Goal: Check status

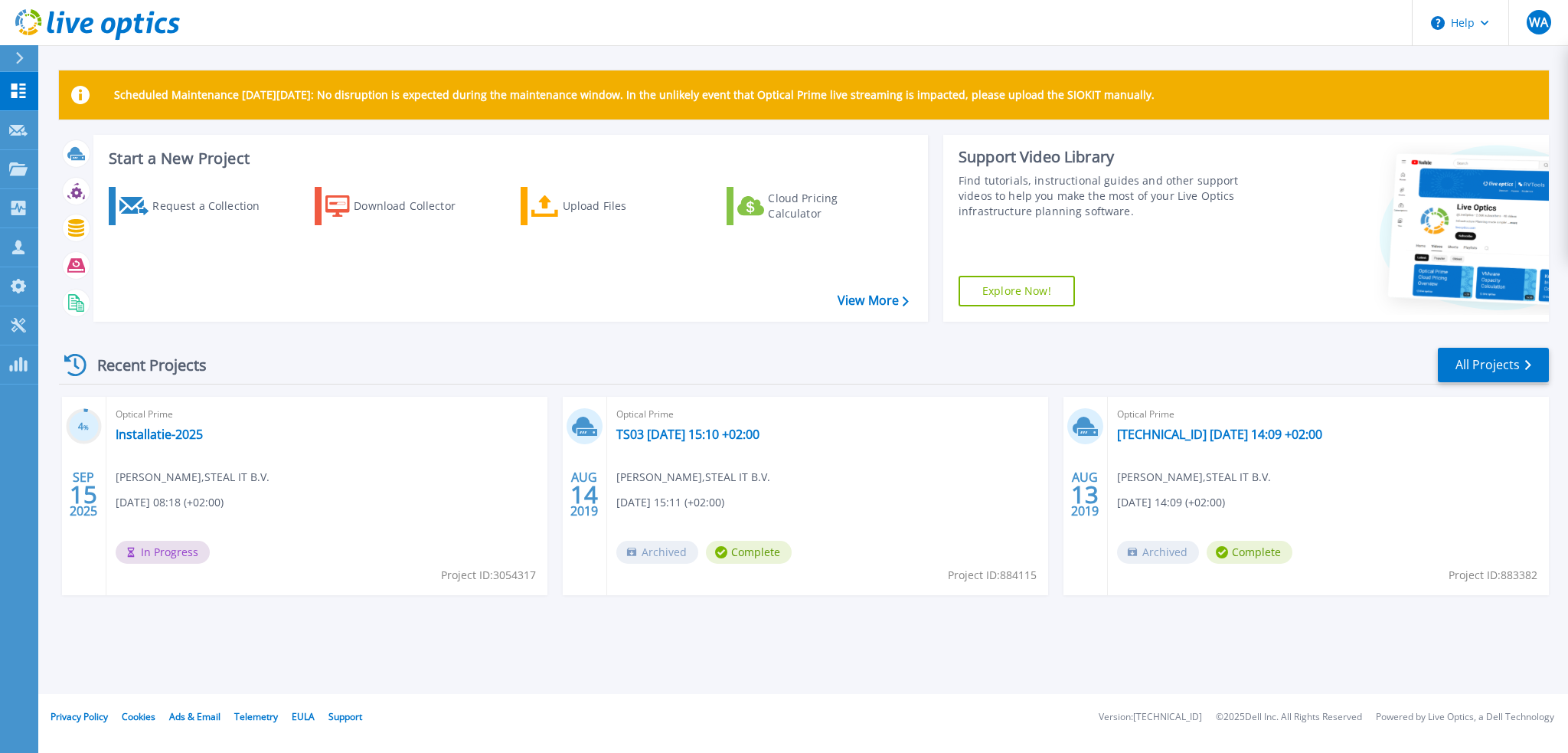
click at [324, 478] on div "Optical Prime Installatie-2025 [PERSON_NAME] , STEAL IT B.V. [DATE] 08:18 (+02:…" at bounding box center [326, 496] width 441 height 199
click at [153, 428] on link "Installatie-2025" at bounding box center [159, 434] width 88 height 16
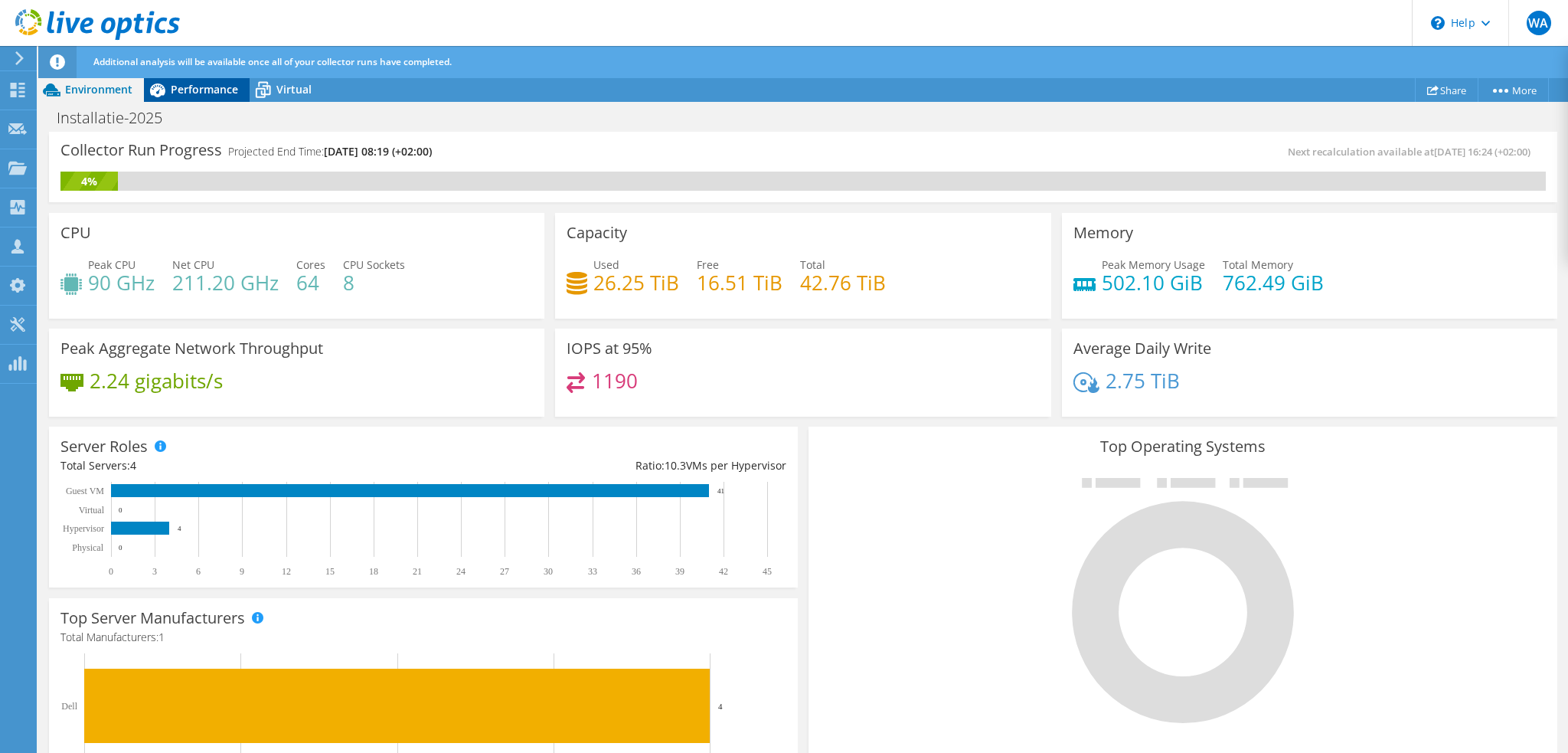
click at [201, 82] on span "Performance" at bounding box center [204, 89] width 67 height 15
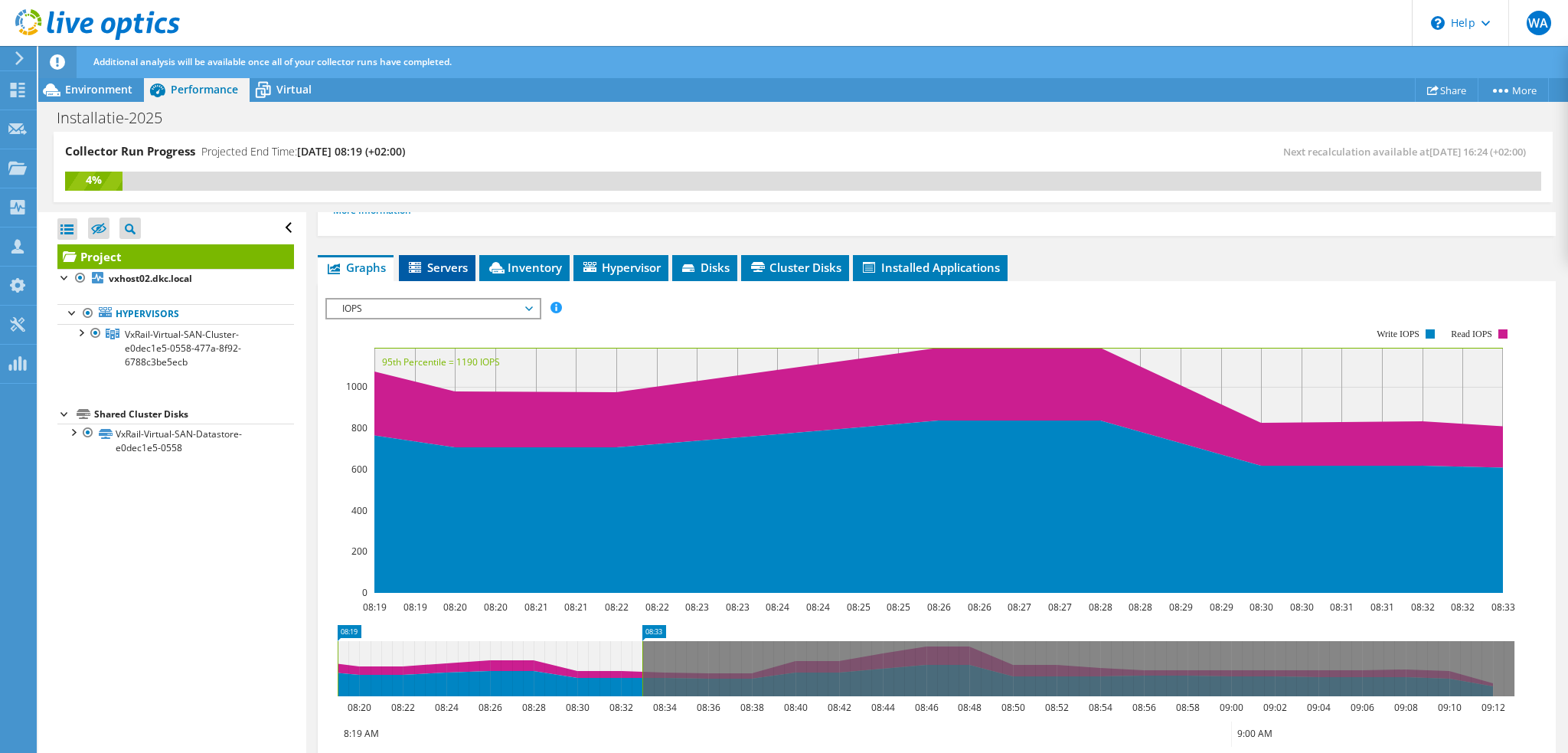
click at [442, 268] on span "Servers" at bounding box center [437, 268] width 61 height 16
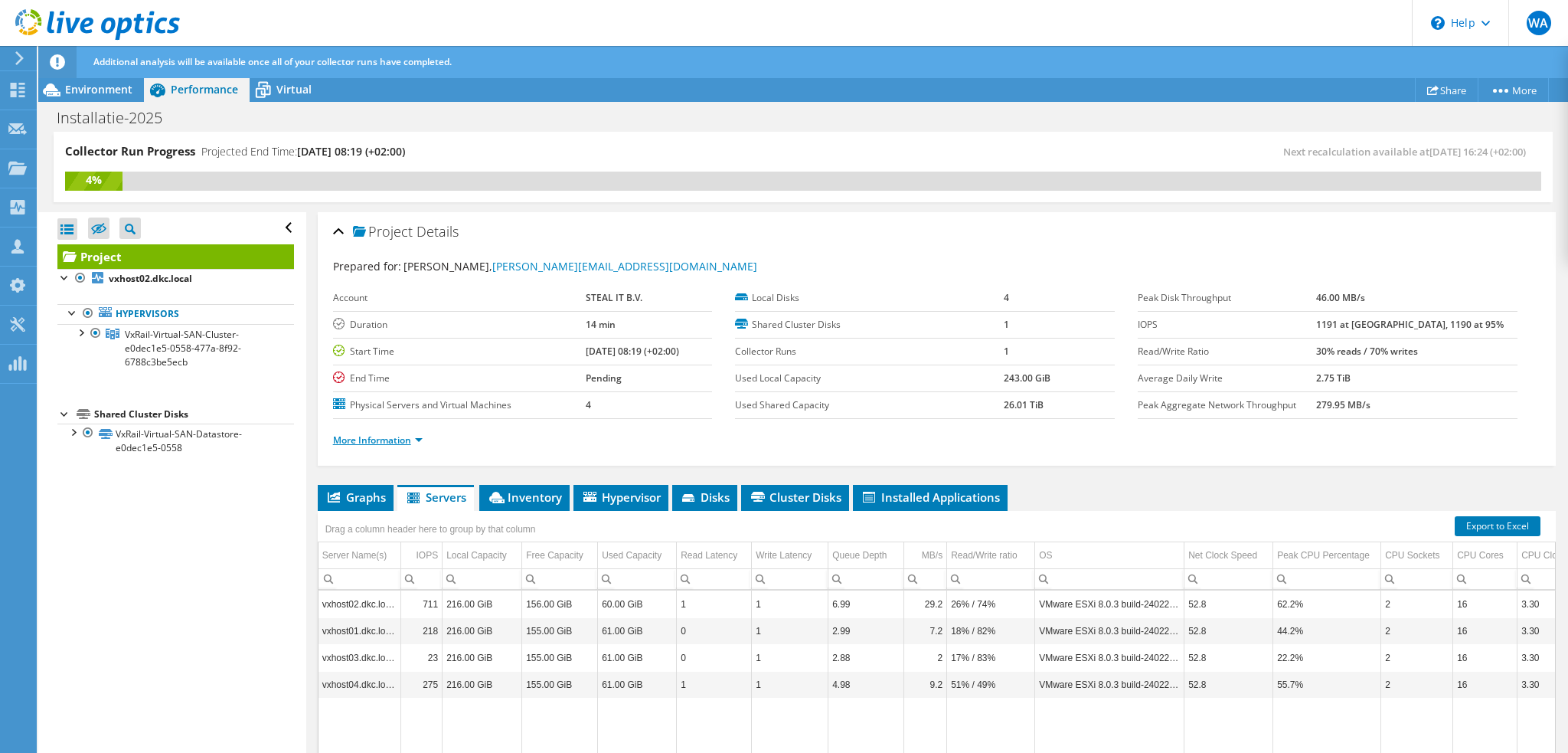
click at [422, 437] on link "More Information" at bounding box center [378, 440] width 90 height 13
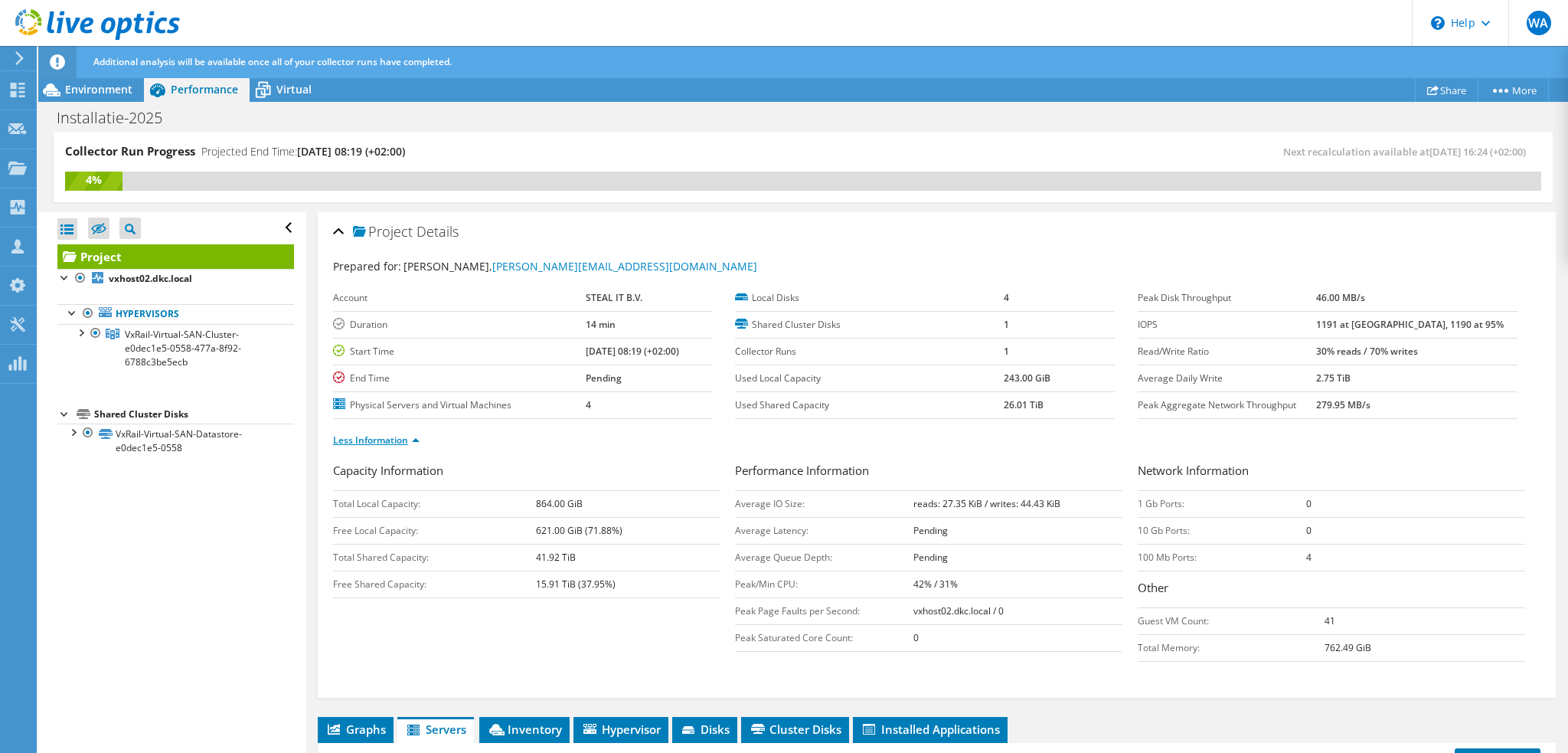
click at [414, 433] on link "Less Information" at bounding box center [377, 440] width 87 height 13
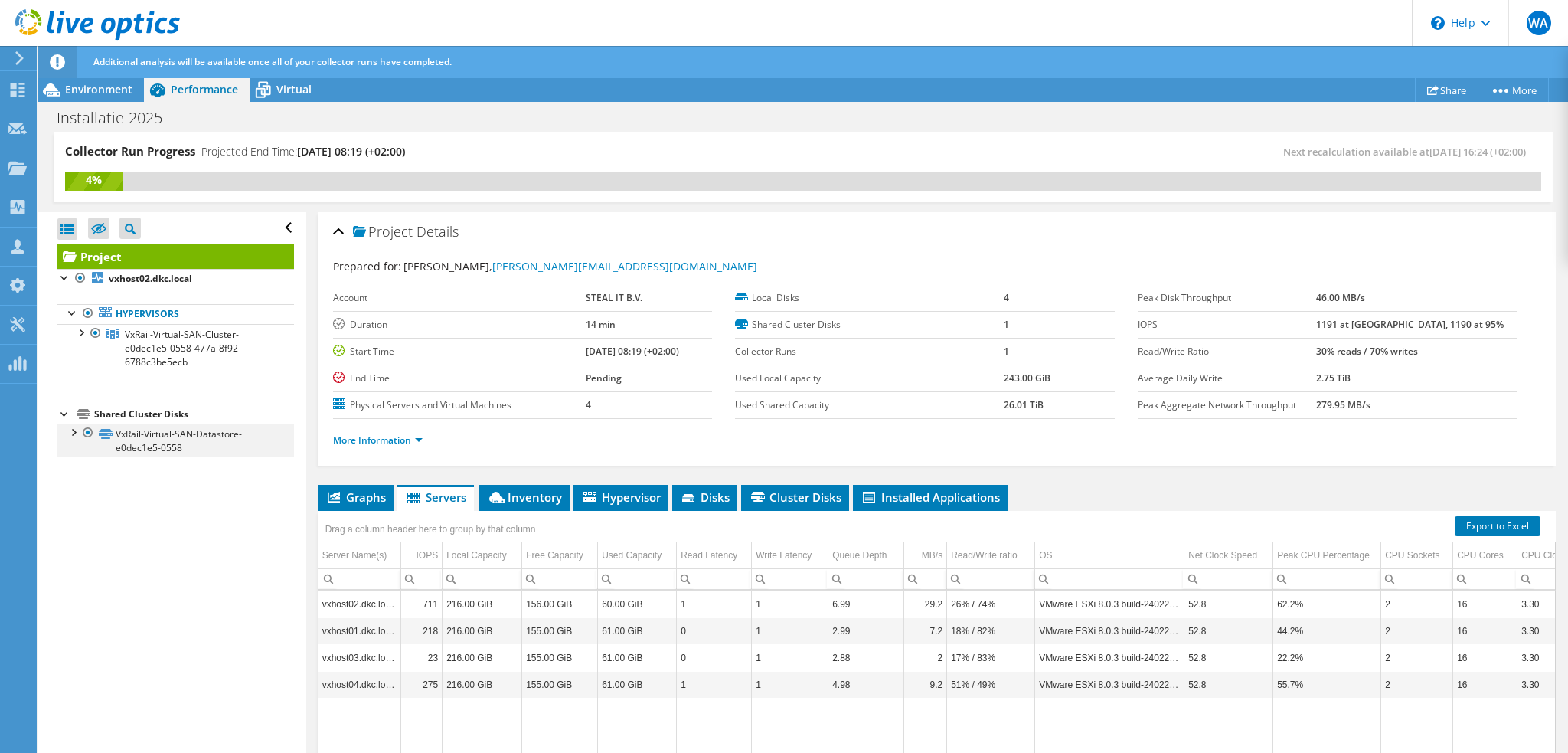
click at [77, 434] on div at bounding box center [73, 431] width 16 height 16
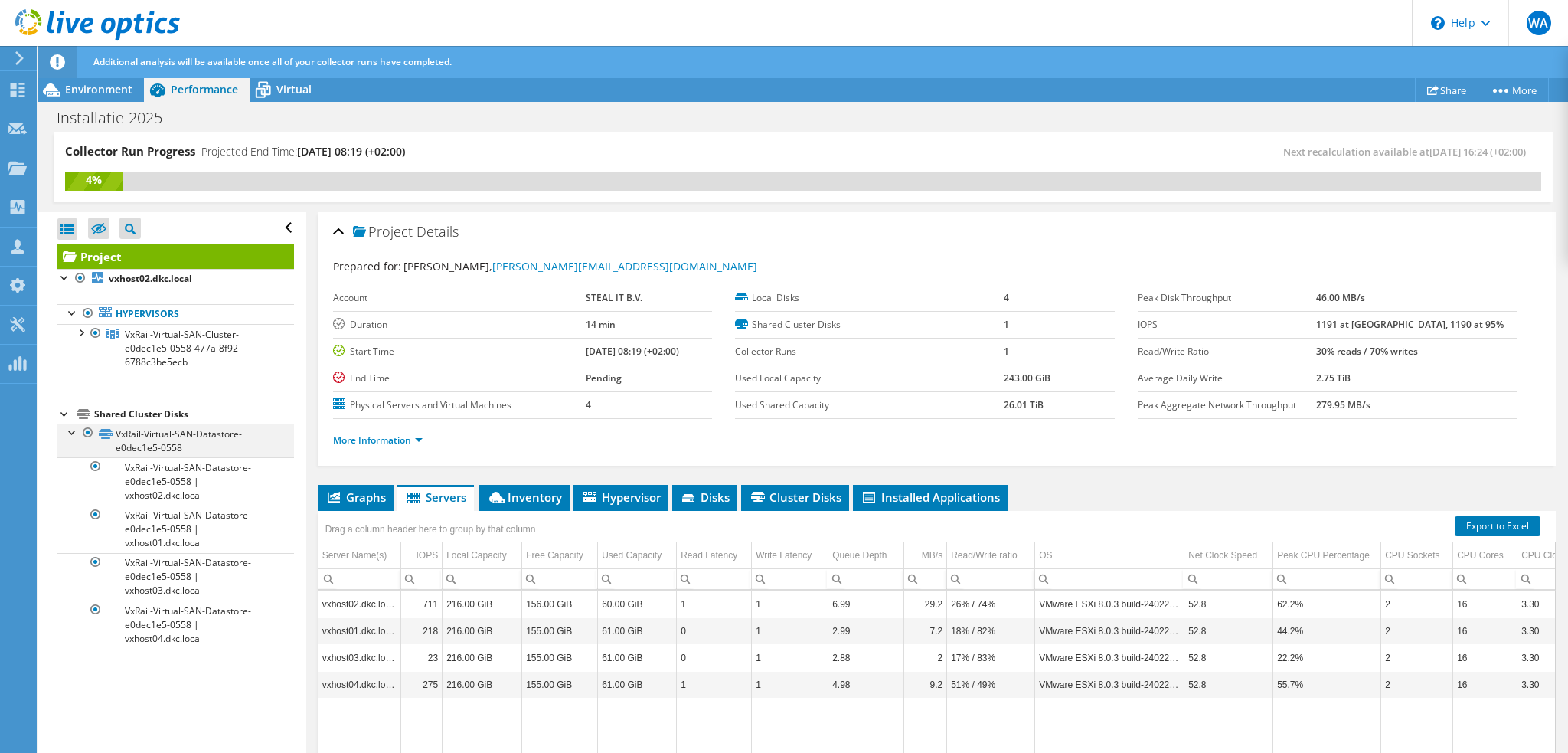
click at [77, 434] on div at bounding box center [73, 431] width 16 height 16
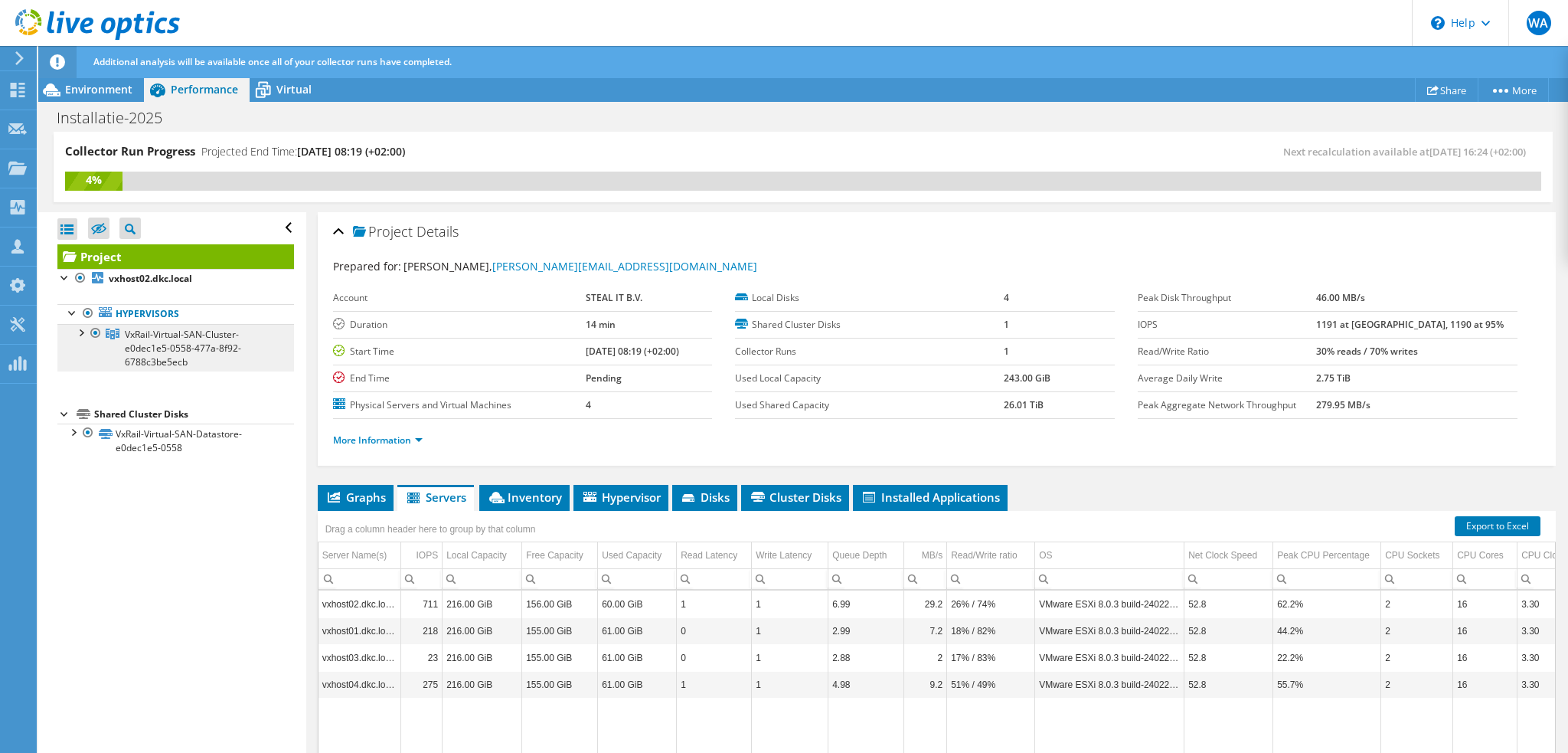
click at [242, 339] on link "VxRail-Virtual-SAN-Cluster-e0dec1e5-0558-477a-8f92-6788c3be5ecb" at bounding box center [175, 347] width 236 height 47
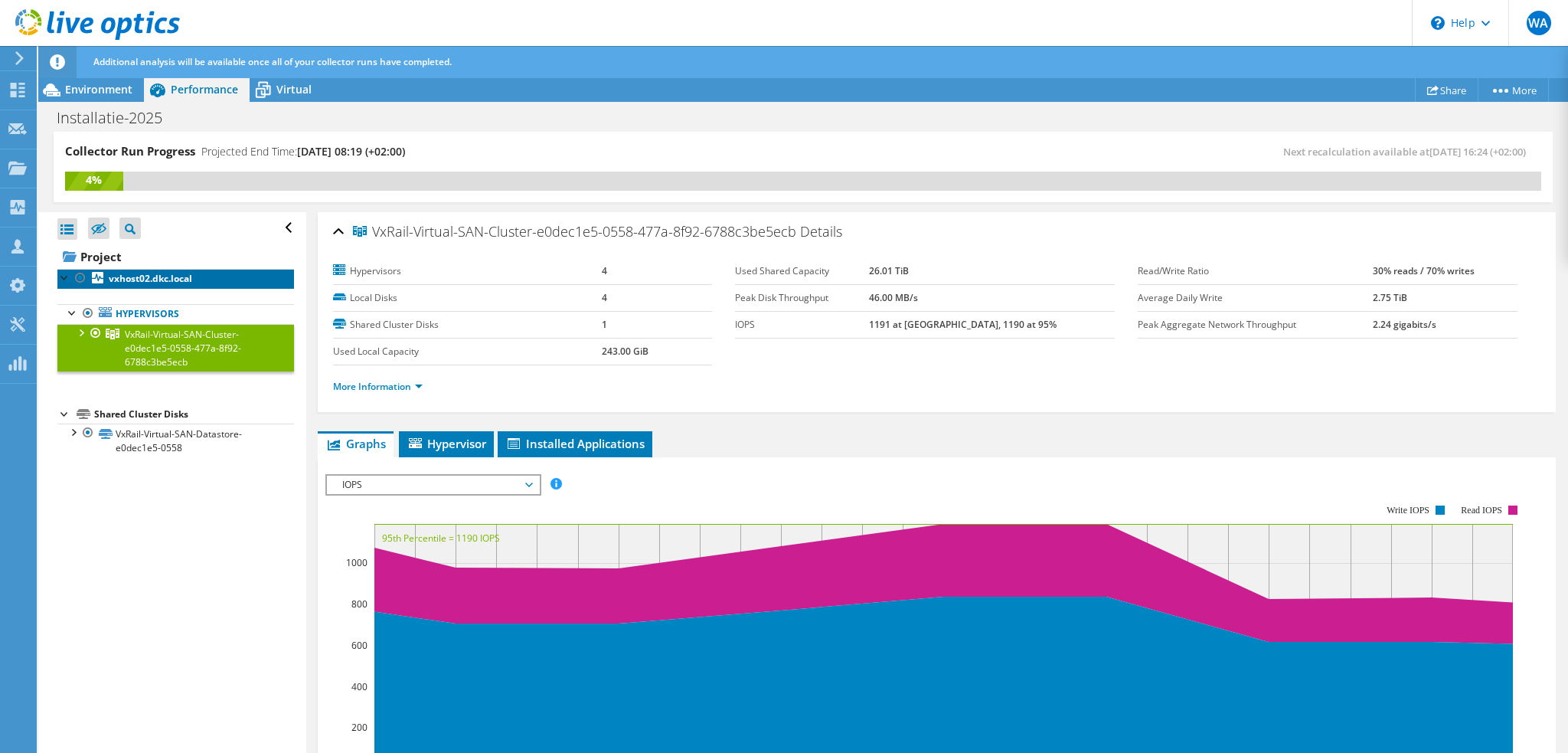
click at [163, 278] on b "vxhost02.dkc.local" at bounding box center [150, 278] width 84 height 13
